Goal: Information Seeking & Learning: Learn about a topic

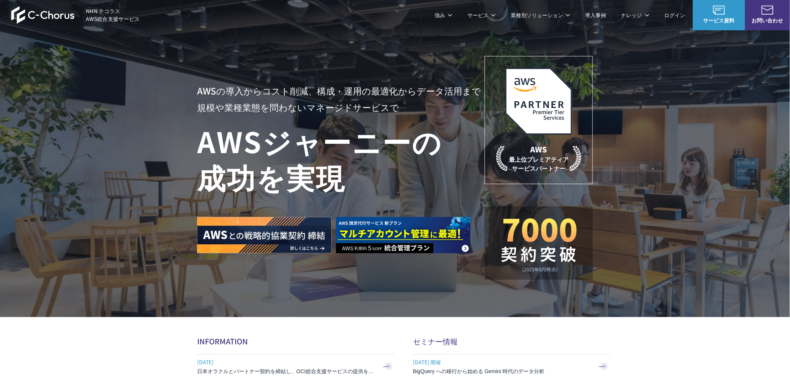
click at [237, 76] on link "8%割引 / 10%割引 / 個別割引プラン" at bounding box center [245, 74] width 84 height 7
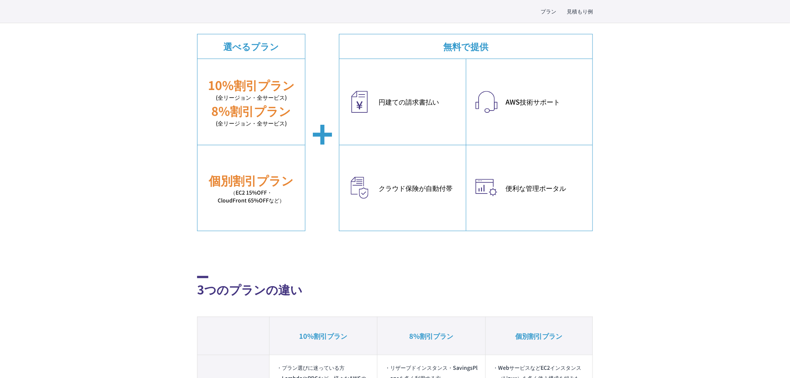
scroll to position [249, 0]
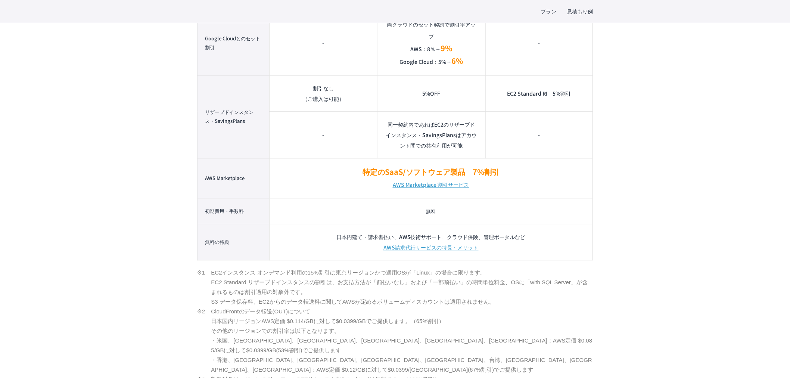
click at [540, 196] on td "特定のSaaS/ソフトウェア製品　7%割引 AWS Marketplace 割引サービス" at bounding box center [430, 178] width 323 height 40
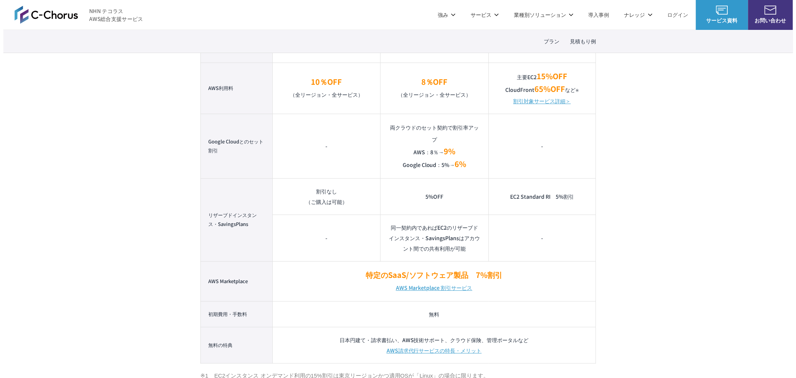
scroll to position [580, 0]
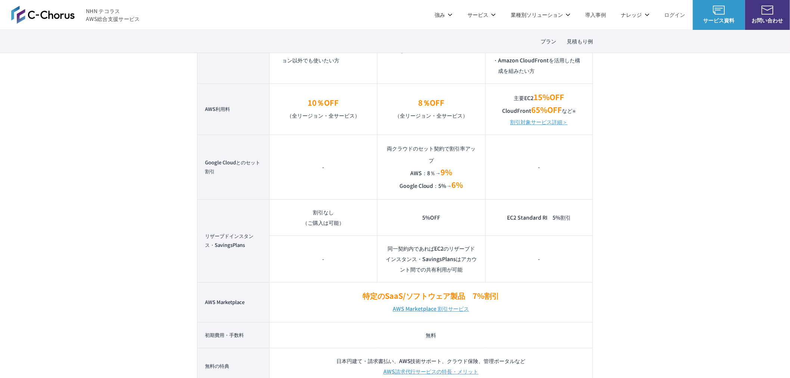
click at [537, 123] on link "割引対象サービス詳細＞" at bounding box center [538, 122] width 57 height 10
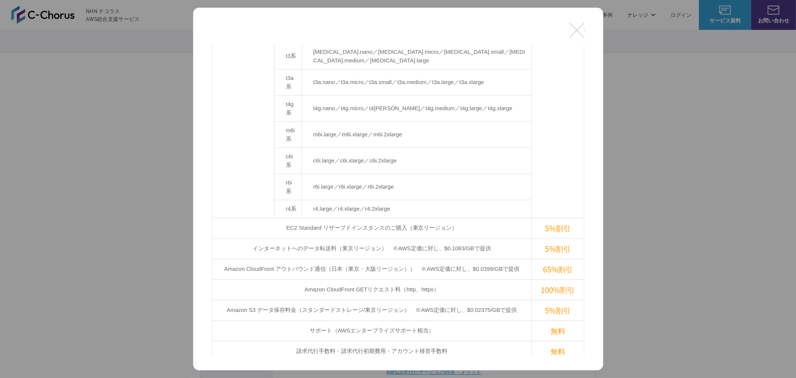
scroll to position [249, 0]
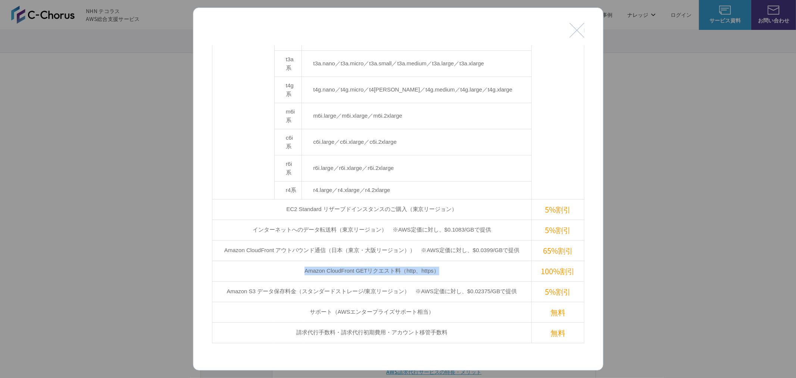
drag, startPoint x: 493, startPoint y: 195, endPoint x: 270, endPoint y: 195, distance: 222.8
click at [270, 260] on td "Amazon CloudFront GETリクエスト料（http、https）" at bounding box center [372, 270] width 320 height 21
drag, startPoint x: 269, startPoint y: 199, endPoint x: 542, endPoint y: 197, distance: 273.2
click at [542, 260] on tr "Amazon CloudFront GETリクエスト料（http、https） 100%割引" at bounding box center [398, 270] width 372 height 21
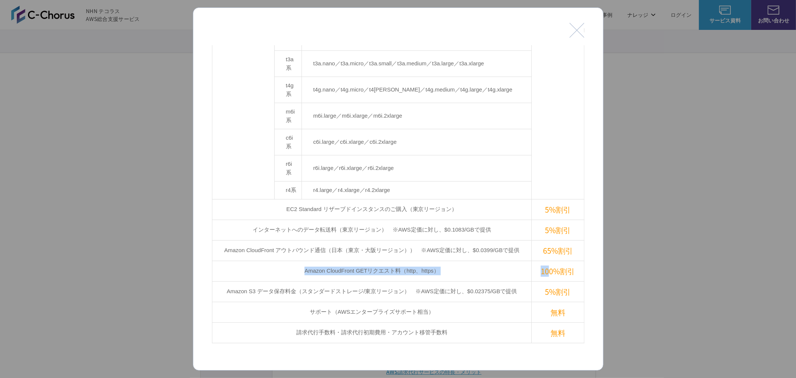
click at [492, 260] on td "Amazon CloudFront GETリクエスト料（http、https）" at bounding box center [372, 270] width 320 height 21
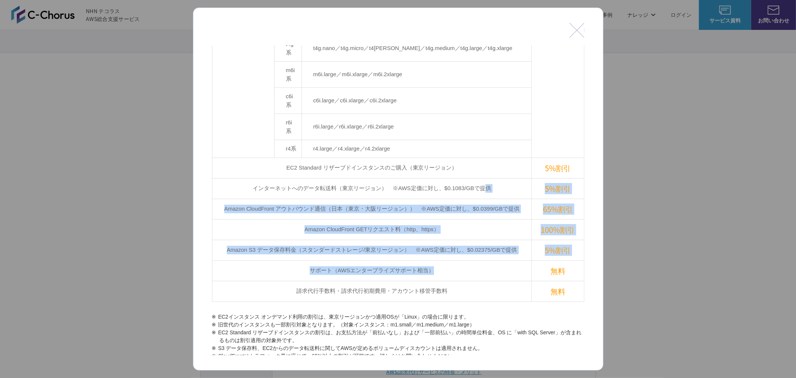
drag, startPoint x: 484, startPoint y: 114, endPoint x: 483, endPoint y: 198, distance: 84.0
click at [483, 198] on tbody "EC2（Linux/東京リージョン） c3系 c3.large／c3.xlarge／c3.2xlarge 15%割引 m3系 m3.medium／m3.lar…" at bounding box center [398, 37] width 372 height 528
click at [483, 260] on td "サポート（AWSエンタープライズサポート相当）" at bounding box center [372, 270] width 320 height 21
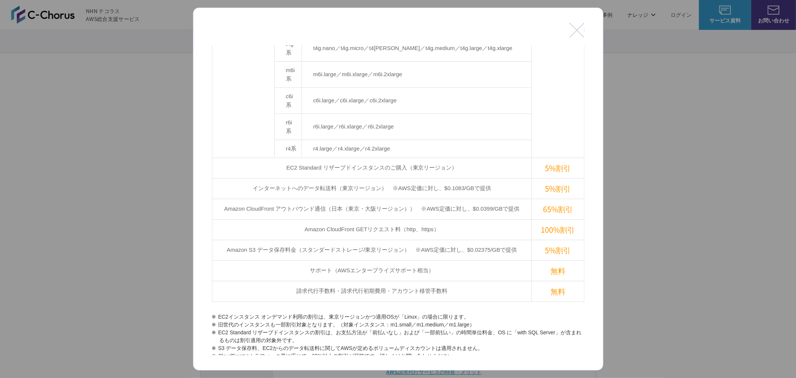
scroll to position [321, 0]
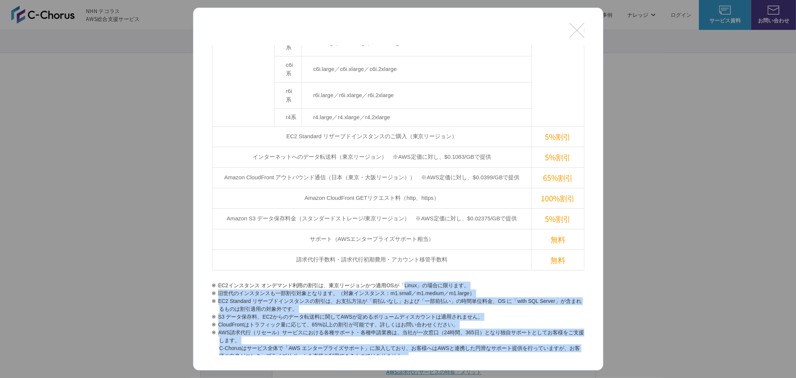
drag, startPoint x: 399, startPoint y: 218, endPoint x: 376, endPoint y: 305, distance: 90.0
click at [376, 305] on section "割引対象 項目 割引率 EC2（Linux/東京リージョン） c3系 c3.large／c3.xlarge／c3.2xlarge 15%割引 m3系 m3.m…" at bounding box center [398, 81] width 372 height 714
drag, startPoint x: 381, startPoint y: 206, endPoint x: 377, endPoint y: 299, distance: 92.6
click at [377, 299] on ul "EC2インスタンス オンデマンド利用の割引は、東京リージョンかつ適用OSが「Linux」の場合に限ります。 旧世代のインスタンスも一部割引対象となります。（対…" at bounding box center [398, 359] width 372 height 157
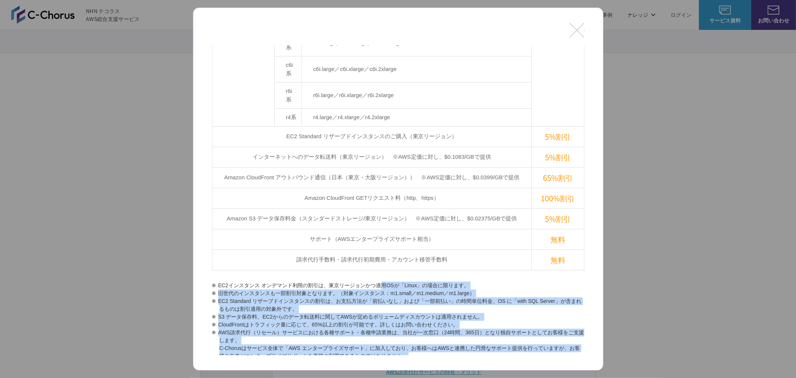
click at [377, 360] on li "CloudFront割引対象のリージョンは日本、米国、[GEOGRAPHIC_DATA]、[GEOGRAPHIC_DATA]、[GEOGRAPHIC_DATA…" at bounding box center [398, 372] width 372 height 24
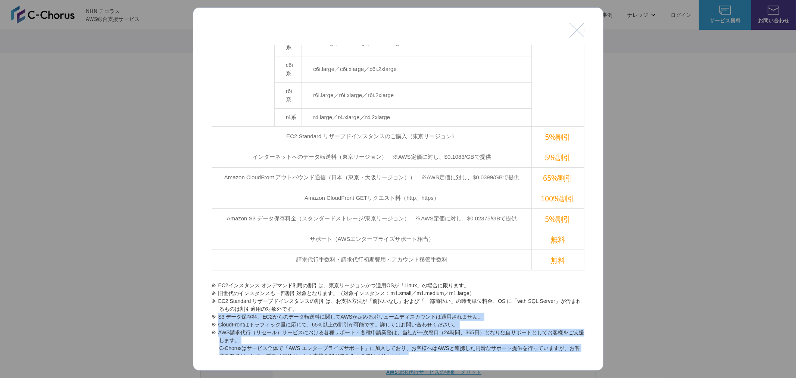
drag, startPoint x: 386, startPoint y: 234, endPoint x: 388, endPoint y: 324, distance: 90.3
click at [388, 324] on ul "EC2インスタンス オンデマンド利用の割引は、東京リージョンかつ適用OSが「Linux」の場合に限ります。 旧世代のインスタンスも一部割引対象となります。（対…" at bounding box center [398, 359] width 372 height 157
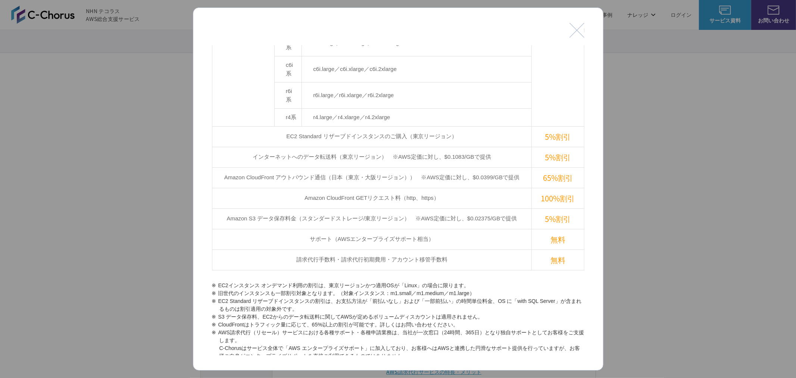
drag, startPoint x: 397, startPoint y: 219, endPoint x: 398, endPoint y: 311, distance: 92.2
click at [398, 311] on ul "EC2インスタンス オンデマンド利用の割引は、東京リージョンかつ適用OSが「Linux」の場合に限ります。 旧世代のインスタンスも一部割引対象となります。（対…" at bounding box center [398, 359] width 372 height 157
drag, startPoint x: 417, startPoint y: 303, endPoint x: 500, endPoint y: 327, distance: 86.4
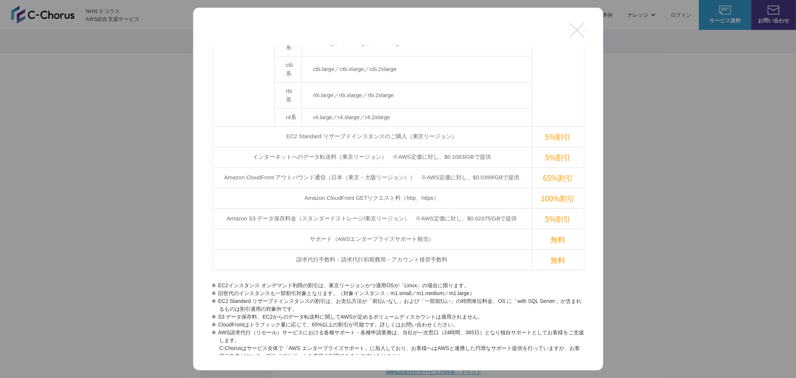
drag, startPoint x: 219, startPoint y: 312, endPoint x: 293, endPoint y: 338, distance: 77.5
drag, startPoint x: 493, startPoint y: 332, endPoint x: 218, endPoint y: 308, distance: 276.1
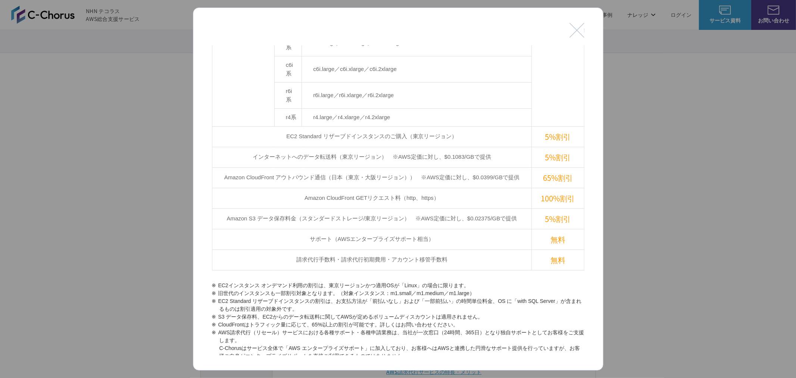
drag, startPoint x: 300, startPoint y: 345, endPoint x: 202, endPoint y: 346, distance: 97.4
click at [202, 346] on div "閉じる 割引対象 項目 割引率 EC2（Linux/東京リージョン） c3系 c3.large／c3.xlarge／c3.2xlarge 15%割引 m3系 …" at bounding box center [398, 188] width 411 height 363
click at [337, 360] on li "CloudFront割引対象のリージョンは日本、米国、[GEOGRAPHIC_DATA]、[GEOGRAPHIC_DATA]、[GEOGRAPHIC_DATA…" at bounding box center [398, 372] width 372 height 24
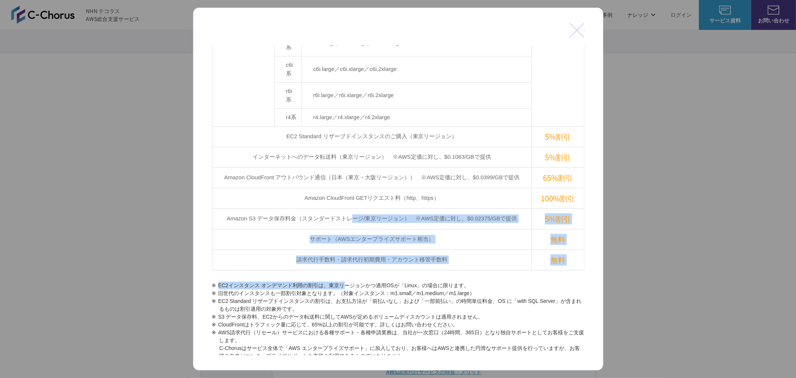
drag, startPoint x: 346, startPoint y: 148, endPoint x: 347, endPoint y: 229, distance: 81.0
click at [347, 228] on section "割引対象 項目 割引率 EC2（Linux/東京リージョン） c3系 c3.large／c3.xlarge／c3.2xlarge 15%割引 m3系 m3.m…" at bounding box center [398, 81] width 372 height 714
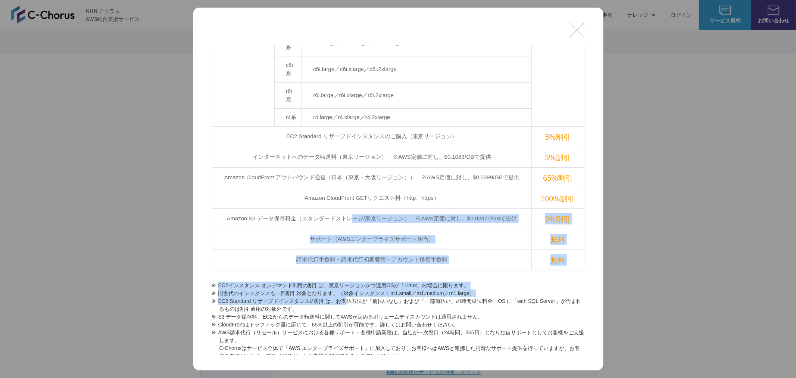
click at [347, 297] on li "EC2 Standard リザーブドインスタンスの割引は、お支払方法が「前払いなし」および「一部前払い」の時間単位料金、OS に「with SQL Serve…" at bounding box center [398, 305] width 372 height 16
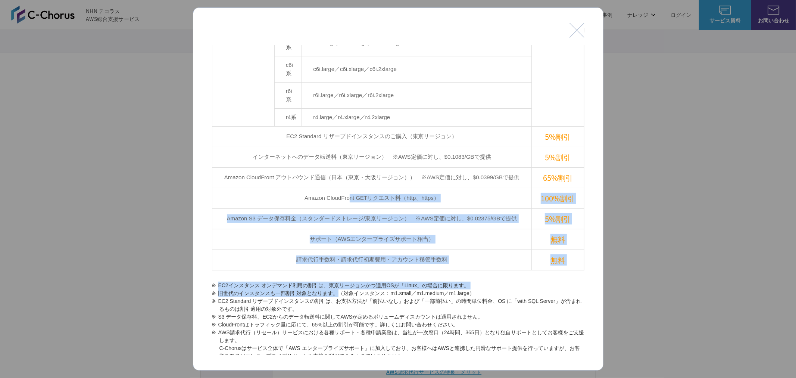
drag, startPoint x: 345, startPoint y: 121, endPoint x: 340, endPoint y: 229, distance: 107.6
click at [340, 226] on section "割引対象 項目 割引率 EC2（Linux/東京リージョン） c3系 c3.large／c3.xlarge／c3.2xlarge 15%割引 m3系 m3.m…" at bounding box center [398, 81] width 372 height 714
click at [340, 297] on li "EC2 Standard リザーブドインスタンスの割引は、お支払方法が「前払いなし」および「一部前払い」の時間単位料金、OS に「with SQL Serve…" at bounding box center [398, 305] width 372 height 16
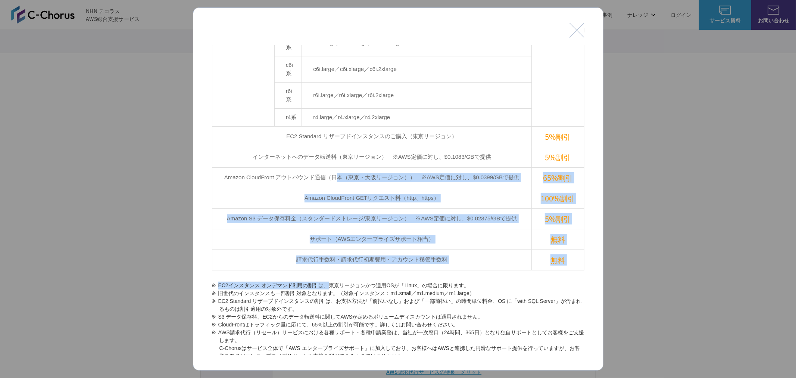
drag, startPoint x: 334, startPoint y: 107, endPoint x: 329, endPoint y: 235, distance: 128.5
click at [329, 234] on section "割引対象 項目 割引率 EC2（Linux/東京リージョン） c3系 c3.large／c3.xlarge／c3.2xlarge 15%割引 m3系 m3.m…" at bounding box center [398, 81] width 372 height 714
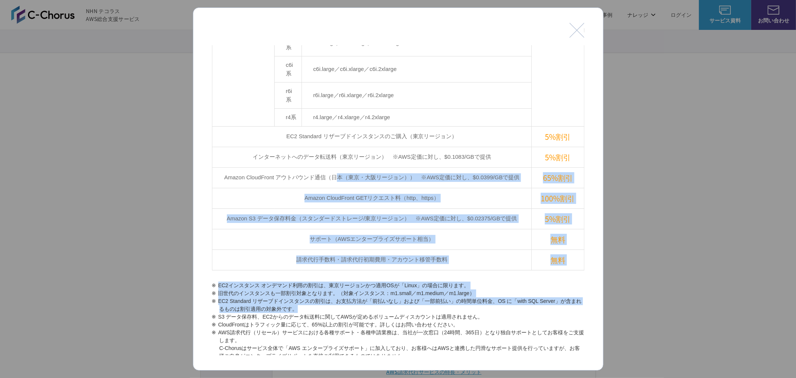
click at [329, 297] on li "EC2 Standard リザーブドインスタンスの割引は、お支払方法が「前払いなし」および「一部前払い」の時間単位料金、OS に「with SQL Serve…" at bounding box center [398, 305] width 372 height 16
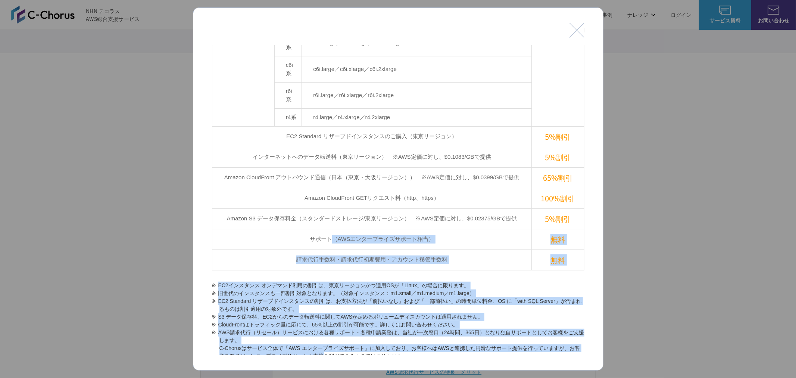
click at [327, 287] on section "割引対象 項目 割引率 EC2（Linux/東京リージョン） c3系 c3.large／c3.xlarge／c3.2xlarge 15%割引 m3系 m3.m…" at bounding box center [398, 81] width 372 height 714
click at [327, 360] on li "CloudFront割引対象のリージョンは日本、米国、[GEOGRAPHIC_DATA]、[GEOGRAPHIC_DATA]、[GEOGRAPHIC_DATA…" at bounding box center [398, 372] width 372 height 24
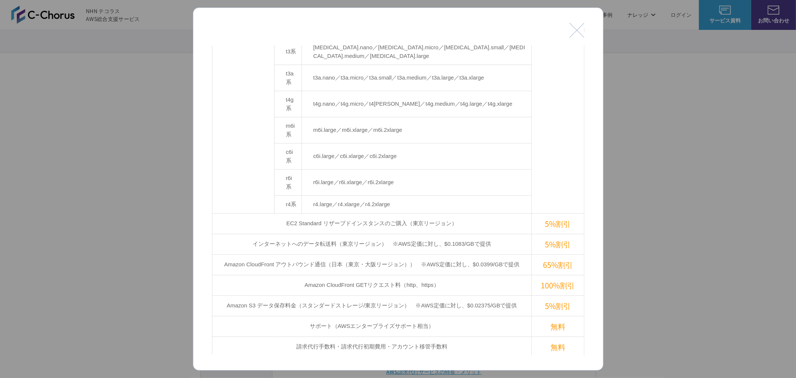
scroll to position [290, 0]
